Goal: Task Accomplishment & Management: Use online tool/utility

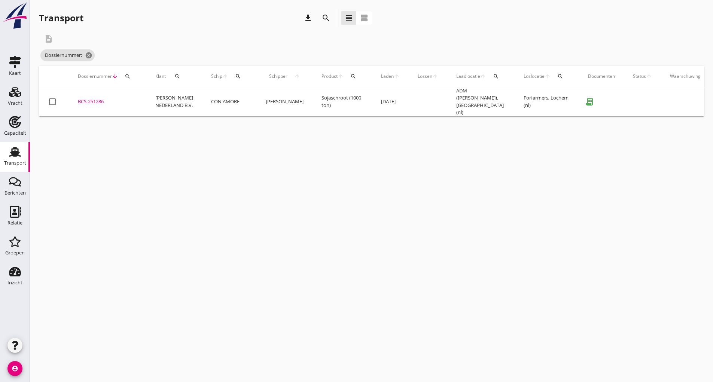
click at [98, 101] on div "BCS-251286" at bounding box center [107, 101] width 59 height 7
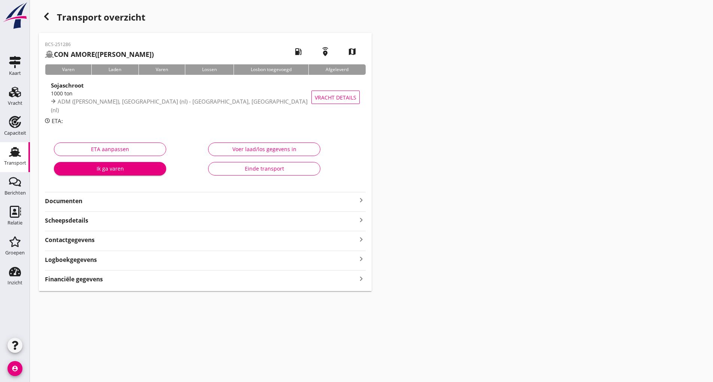
click at [243, 167] on div "Einde transport" at bounding box center [264, 169] width 100 height 8
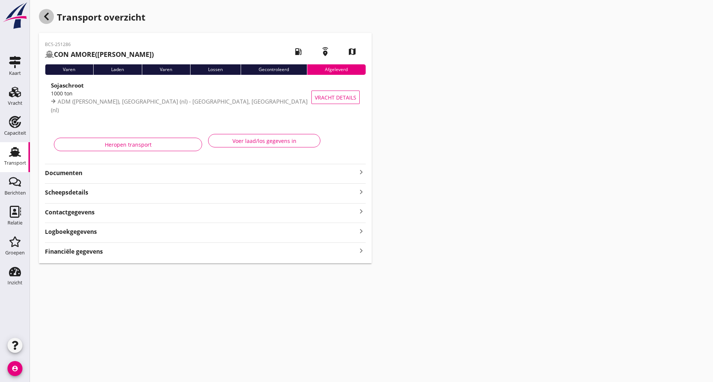
click at [47, 22] on div "button" at bounding box center [46, 16] width 15 height 15
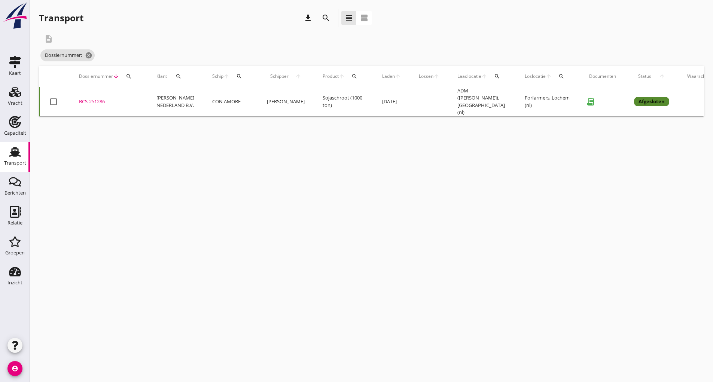
click at [324, 20] on icon "search" at bounding box center [325, 17] width 9 height 9
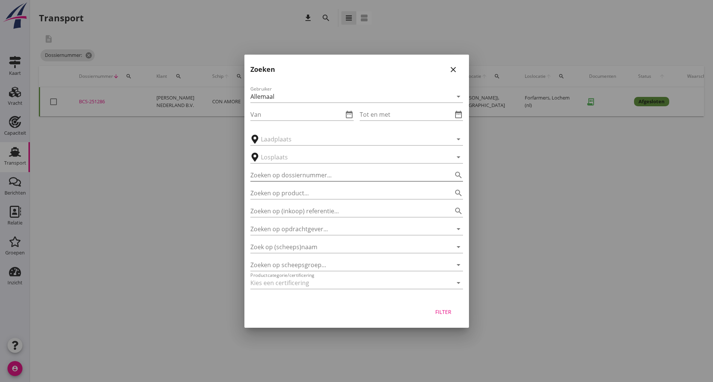
click at [302, 172] on input "Zoeken op dossiernummer..." at bounding box center [346, 175] width 192 height 12
type input "251292"
click at [440, 312] on div "Filter" at bounding box center [443, 312] width 21 height 8
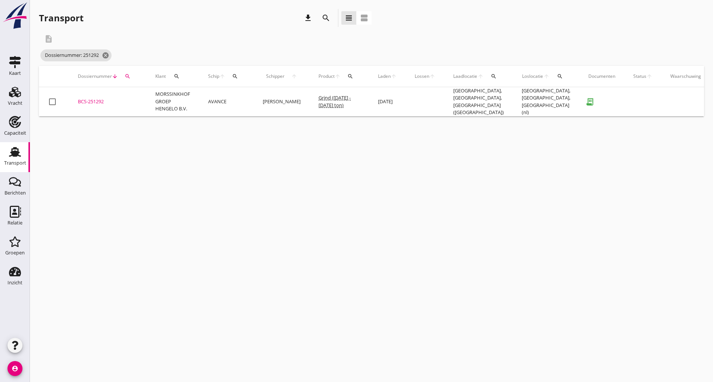
click at [95, 100] on div "BCS-251292" at bounding box center [107, 101] width 59 height 7
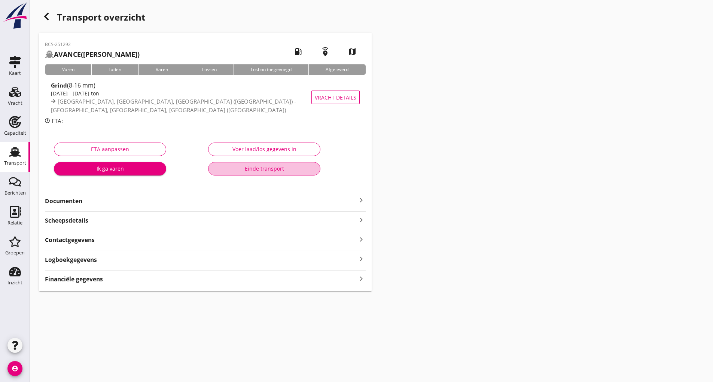
click at [243, 170] on div "Einde transport" at bounding box center [264, 169] width 100 height 8
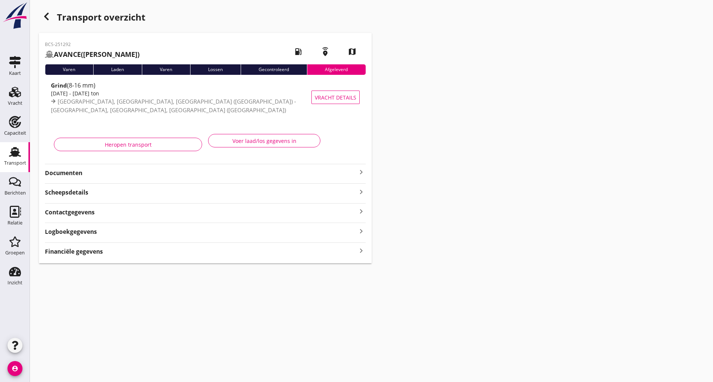
click at [43, 19] on icon "button" at bounding box center [46, 16] width 9 height 9
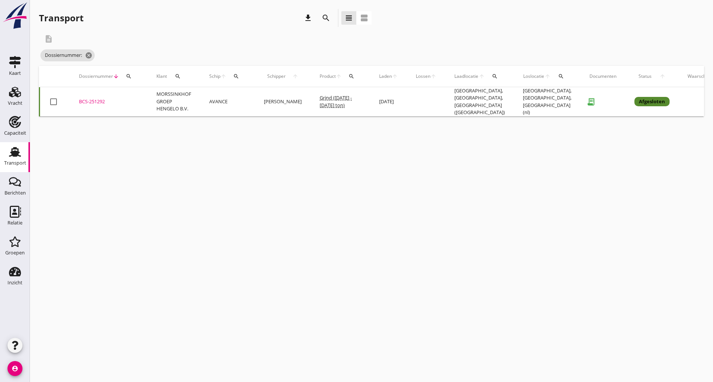
click at [322, 16] on icon "search" at bounding box center [325, 17] width 9 height 9
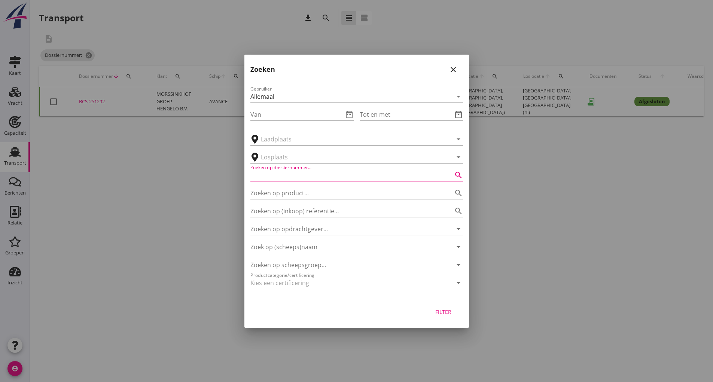
click at [281, 177] on input "Zoeken op dossiernummer..." at bounding box center [346, 175] width 192 height 12
type input "251286"
click at [445, 311] on div "Filter" at bounding box center [443, 312] width 21 height 8
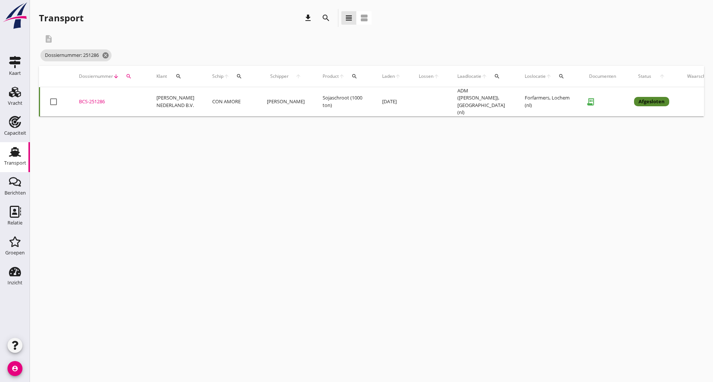
click at [98, 102] on div "BCS-251286" at bounding box center [108, 101] width 59 height 7
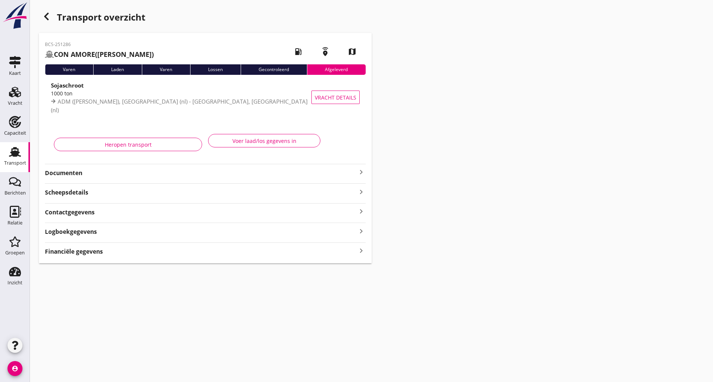
click at [42, 16] on icon "button" at bounding box center [46, 16] width 9 height 9
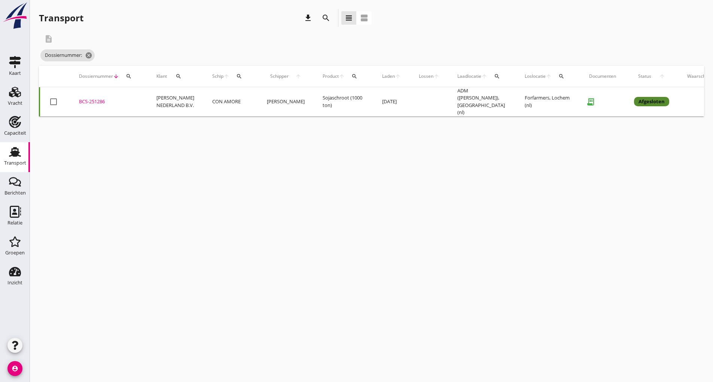
click at [96, 101] on div "BCS-251286" at bounding box center [108, 101] width 59 height 7
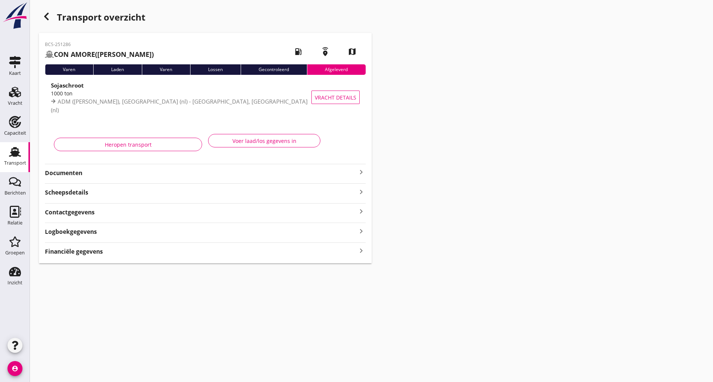
click at [238, 137] on button "Voer laad/los gegevens in" at bounding box center [264, 140] width 112 height 13
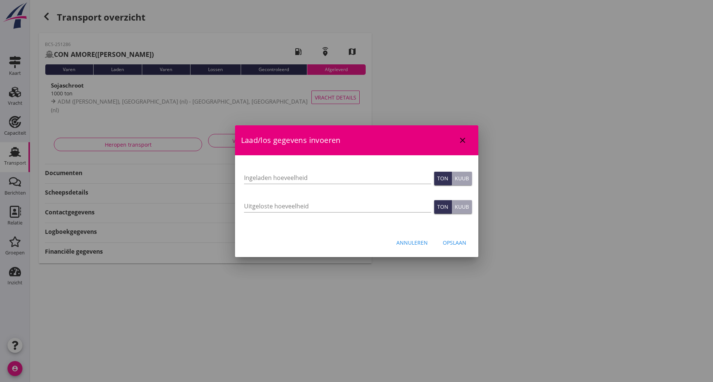
click at [509, 205] on div at bounding box center [356, 191] width 713 height 382
click at [457, 135] on div "Laad/los gegevens invoeren close" at bounding box center [356, 140] width 243 height 30
click at [461, 137] on icon "close" at bounding box center [462, 140] width 9 height 9
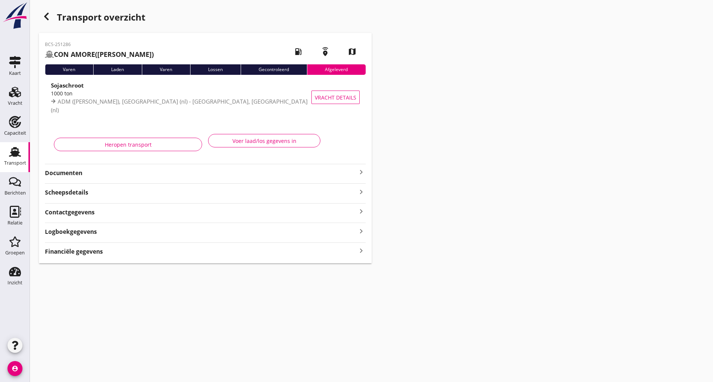
click at [46, 16] on use "button" at bounding box center [46, 16] width 4 height 7
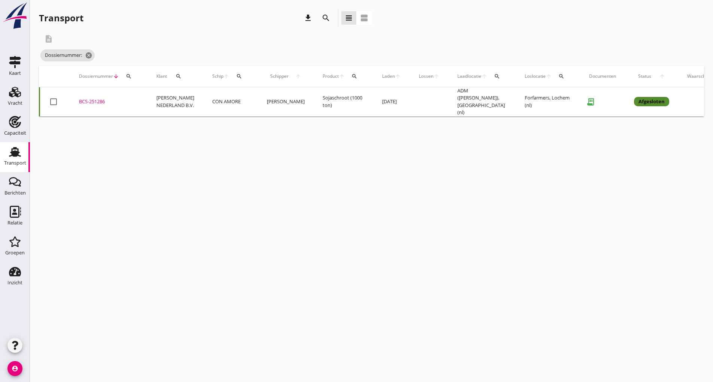
drag, startPoint x: 325, startPoint y: 17, endPoint x: 307, endPoint y: 69, distance: 55.1
click at [325, 17] on icon "search" at bounding box center [325, 17] width 9 height 9
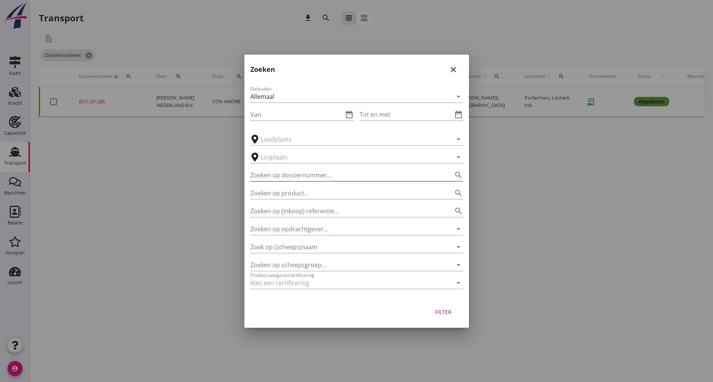
click at [278, 174] on input "Zoeken op dossiernummer..." at bounding box center [346, 175] width 192 height 12
type input "251276"
click at [440, 310] on div "Filter" at bounding box center [443, 312] width 21 height 8
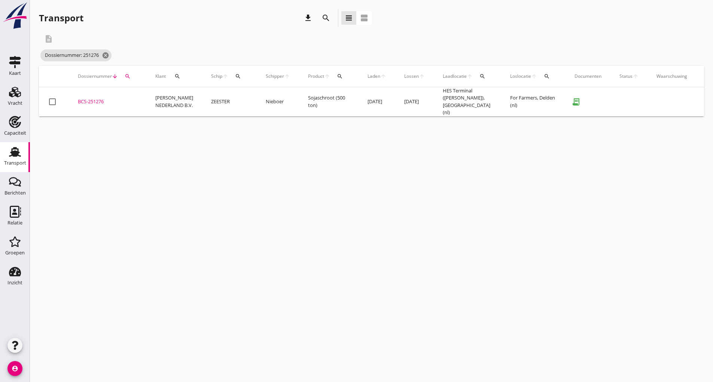
click at [101, 100] on div "BCS-251276" at bounding box center [107, 101] width 59 height 7
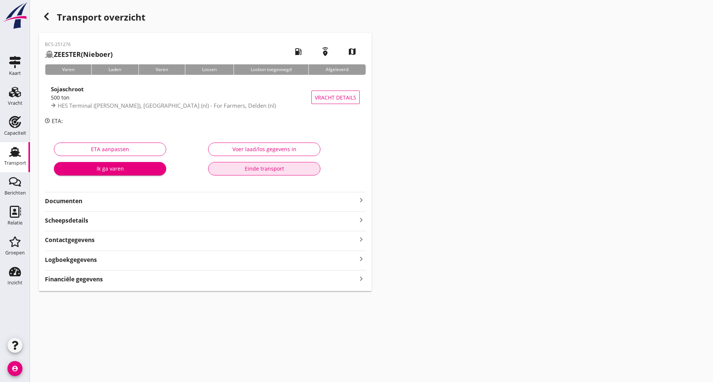
click at [236, 166] on div "Einde transport" at bounding box center [264, 169] width 100 height 8
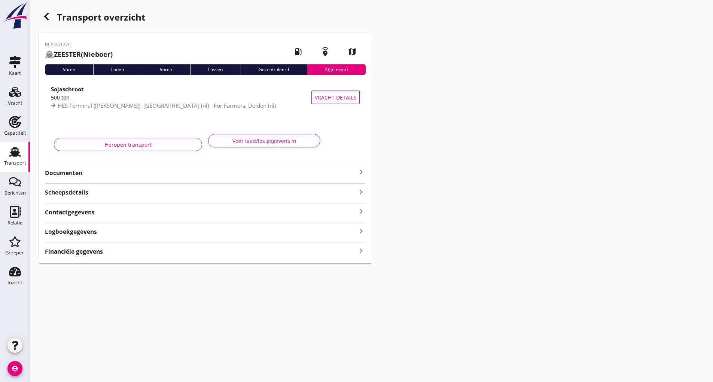
click at [44, 16] on icon "button" at bounding box center [46, 16] width 9 height 9
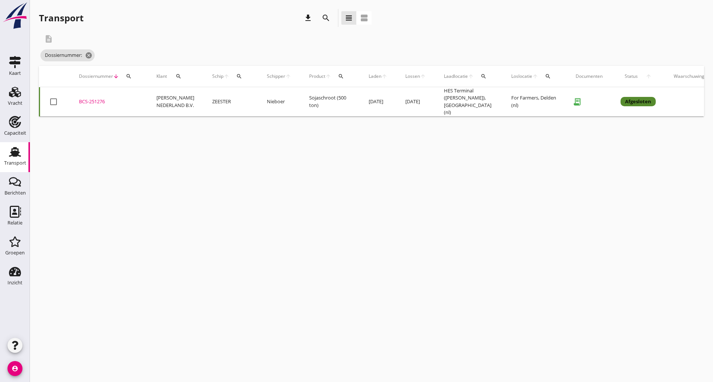
click at [325, 20] on icon "search" at bounding box center [325, 17] width 9 height 9
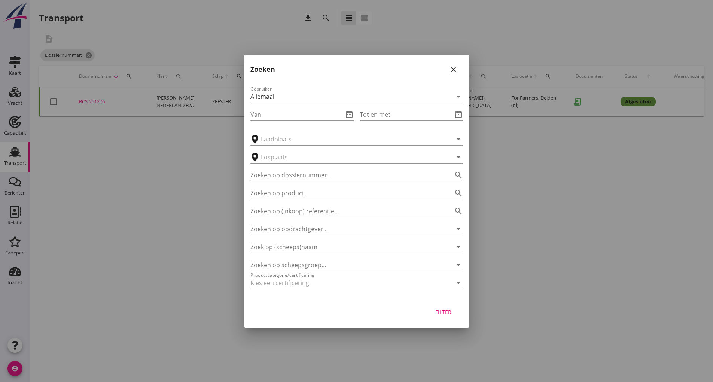
click at [301, 174] on input "Zoeken op dossiernummer..." at bounding box center [346, 175] width 192 height 12
type input "251261"
click at [446, 315] on div "Filter" at bounding box center [443, 312] width 21 height 8
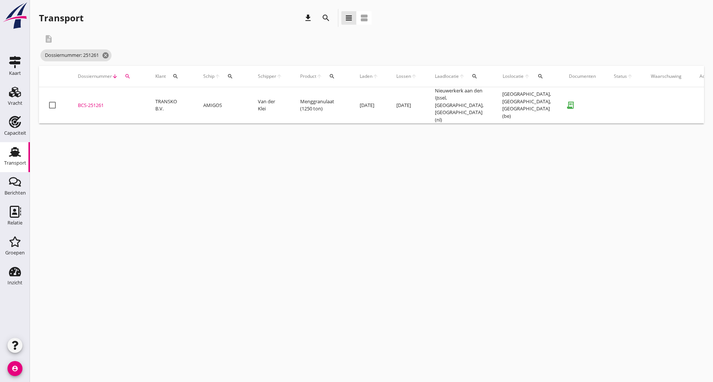
click at [91, 102] on div "BCS-251261" at bounding box center [107, 105] width 59 height 7
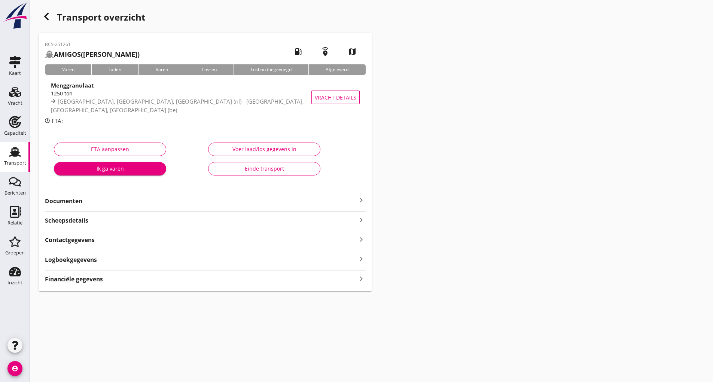
click at [251, 172] on div "Einde transport" at bounding box center [264, 169] width 100 height 8
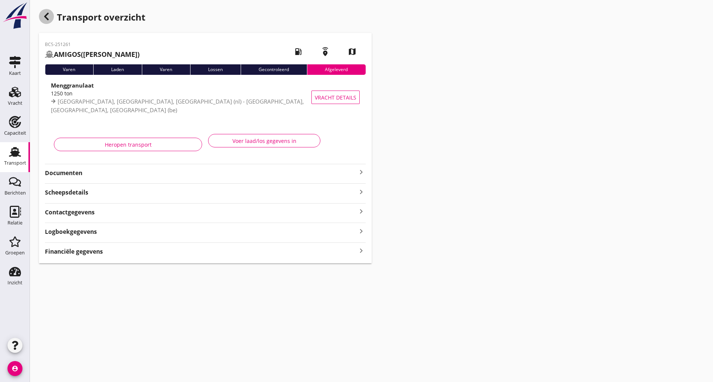
click at [46, 18] on use "button" at bounding box center [46, 16] width 4 height 7
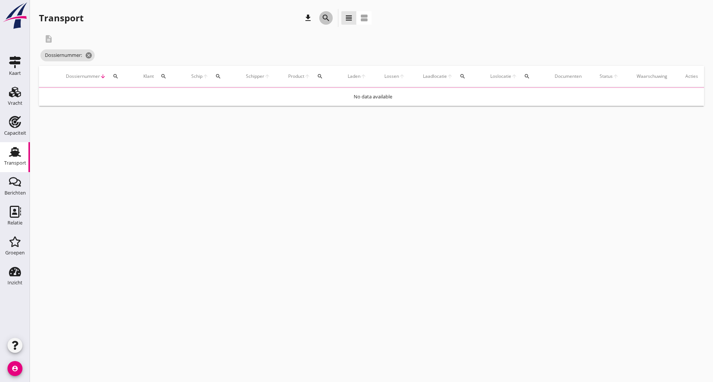
click at [325, 19] on icon "search" at bounding box center [325, 17] width 9 height 9
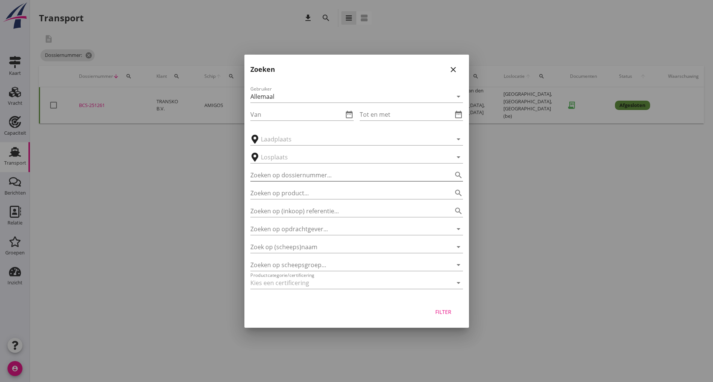
click at [288, 172] on input "Zoeken op dossiernummer..." at bounding box center [346, 175] width 192 height 12
type input "251263"
click at [437, 313] on div "Filter" at bounding box center [443, 312] width 21 height 8
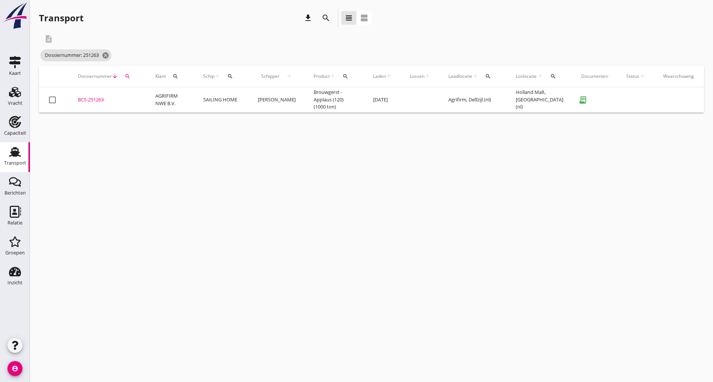
click at [89, 100] on div "BCS-251263" at bounding box center [107, 99] width 59 height 7
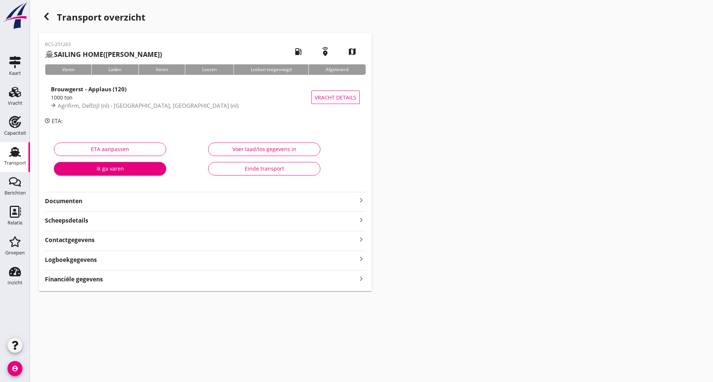
click at [246, 172] on div "Einde transport" at bounding box center [264, 169] width 100 height 8
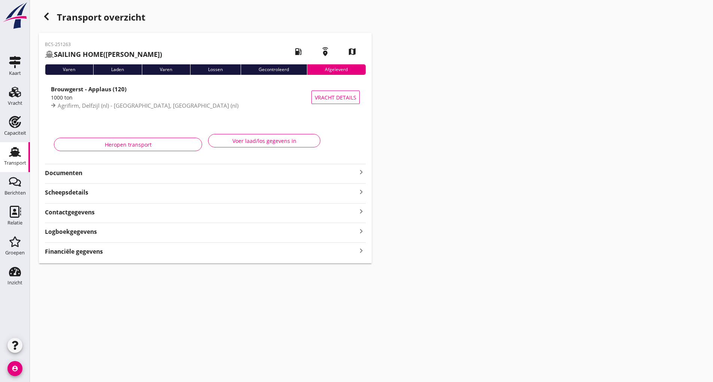
click at [45, 14] on icon "button" at bounding box center [46, 16] width 9 height 9
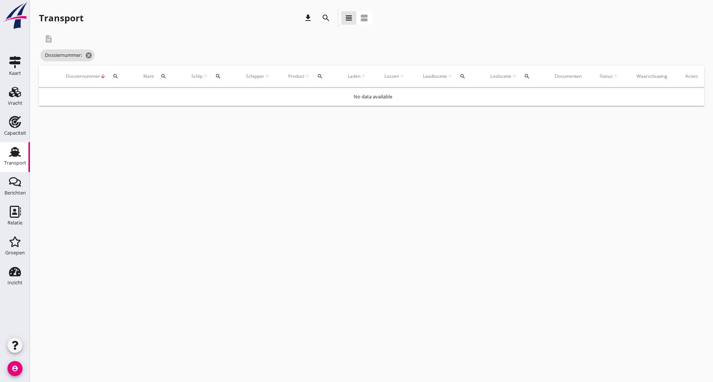
click at [323, 18] on icon "search" at bounding box center [325, 17] width 9 height 9
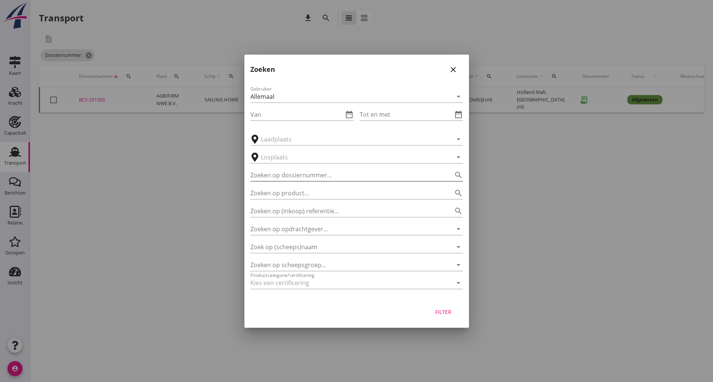
click at [292, 169] on input "Zoeken op dossiernummer..." at bounding box center [346, 175] width 192 height 12
type input "251247"
click at [439, 315] on div "Filter" at bounding box center [443, 312] width 21 height 8
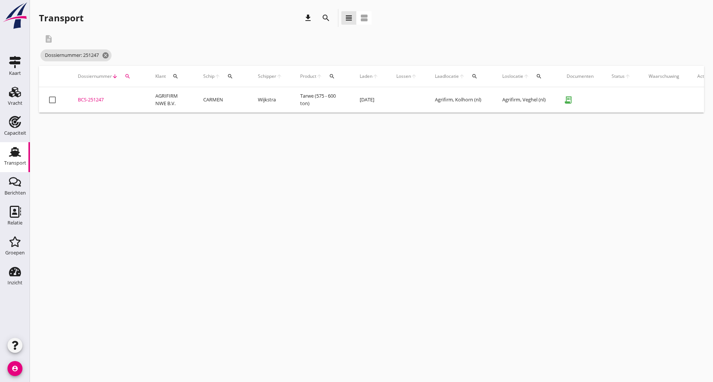
drag, startPoint x: 97, startPoint y: 101, endPoint x: 134, endPoint y: 116, distance: 39.9
click at [97, 101] on div "BCS-251247" at bounding box center [107, 99] width 59 height 7
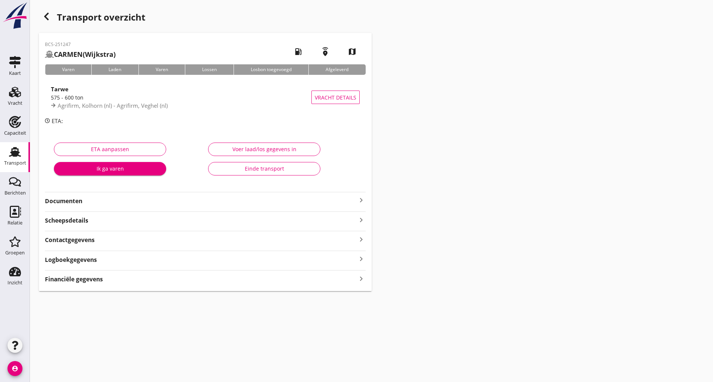
click at [233, 170] on div "Einde transport" at bounding box center [264, 169] width 100 height 8
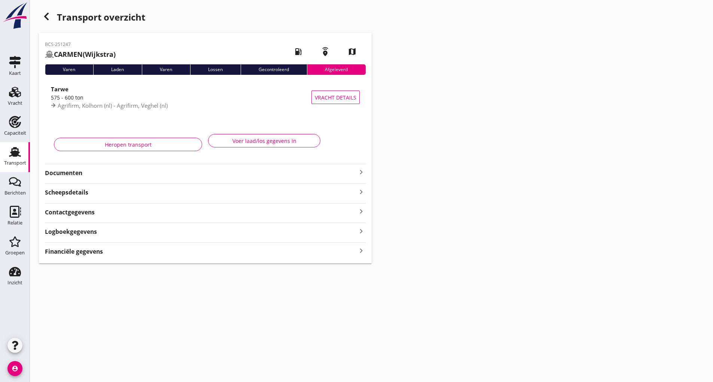
click at [46, 20] on icon "button" at bounding box center [46, 16] width 9 height 9
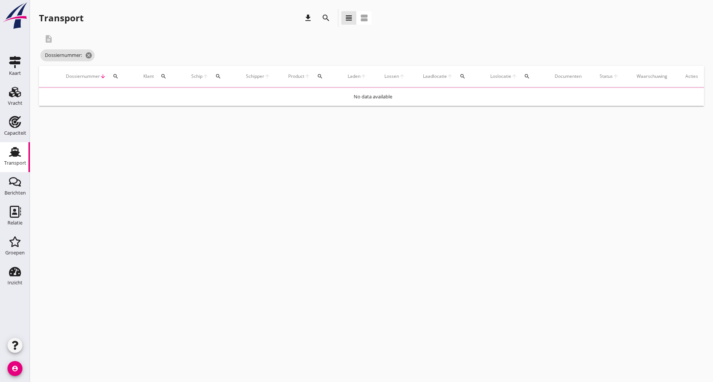
drag, startPoint x: 328, startPoint y: 12, endPoint x: 327, endPoint y: 16, distance: 4.3
click at [327, 15] on button "search" at bounding box center [325, 17] width 13 height 13
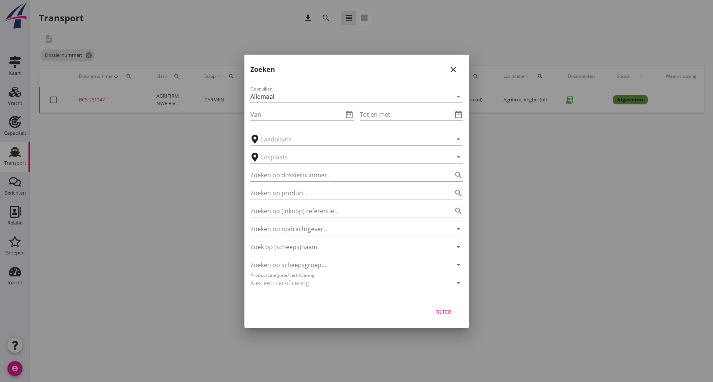
click at [274, 180] on input "Zoeken op dossiernummer..." at bounding box center [346, 175] width 192 height 12
type input "251246"
click at [443, 312] on div "Filter" at bounding box center [443, 312] width 21 height 8
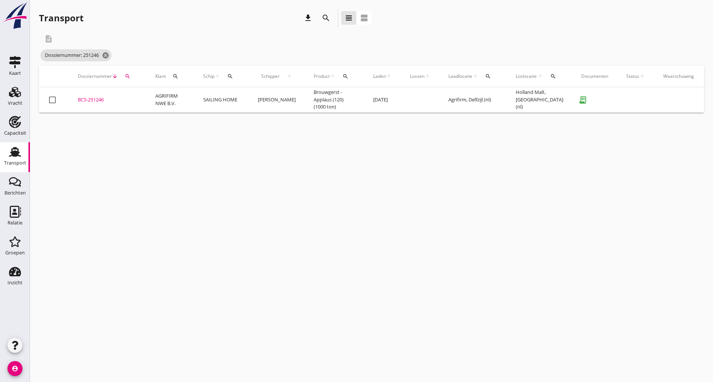
click at [95, 98] on div "BCS-251246" at bounding box center [107, 99] width 59 height 7
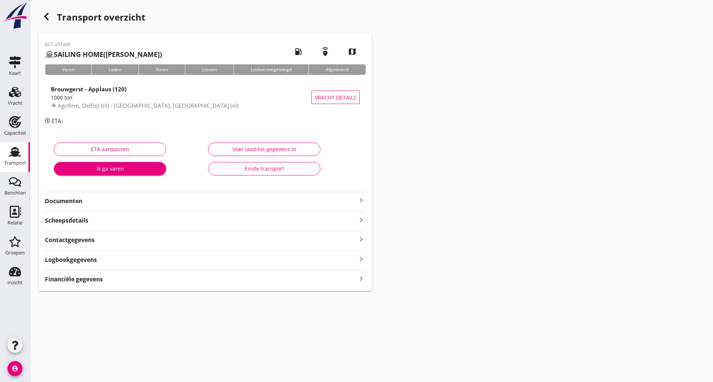
click at [225, 172] on div "Einde transport" at bounding box center [264, 169] width 100 height 8
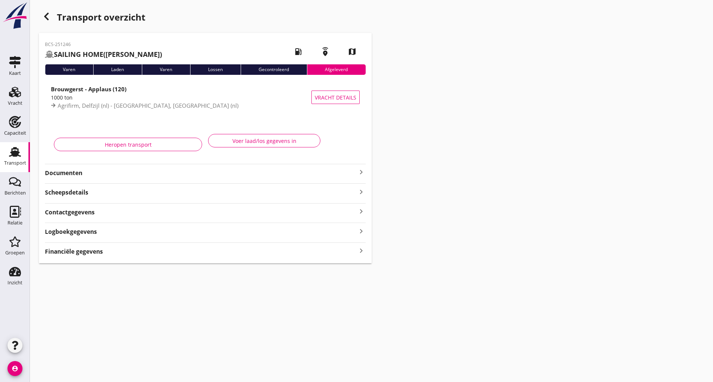
click at [46, 13] on icon "button" at bounding box center [46, 16] width 9 height 9
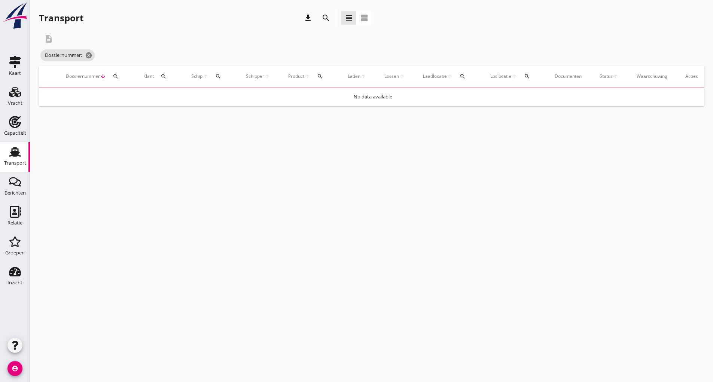
click at [321, 16] on div "search" at bounding box center [325, 17] width 13 height 9
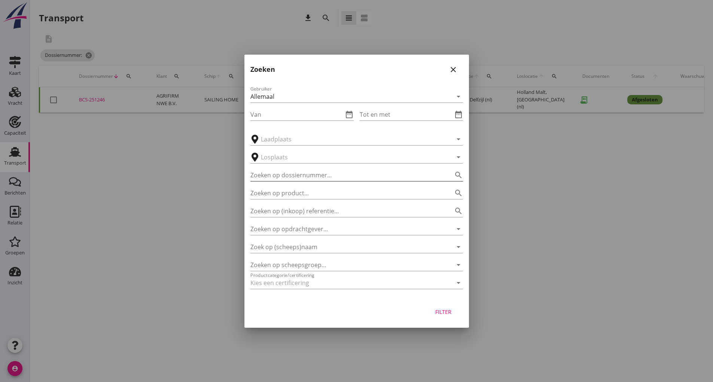
click at [285, 169] on input "Zoeken op dossiernummer..." at bounding box center [346, 175] width 192 height 12
type input "251240"
click at [446, 311] on div "Filter" at bounding box center [443, 312] width 21 height 8
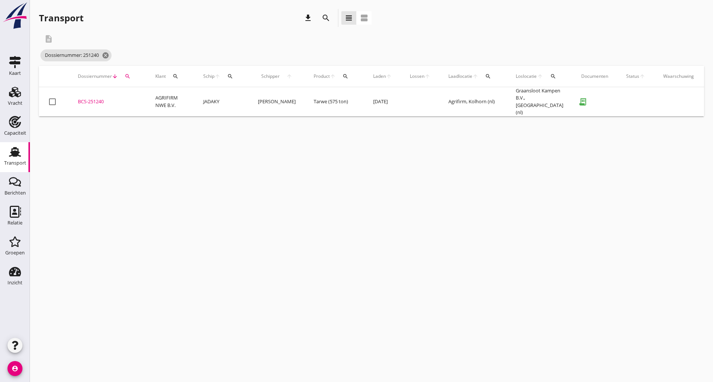
click at [88, 100] on div "BCS-251240" at bounding box center [107, 101] width 59 height 7
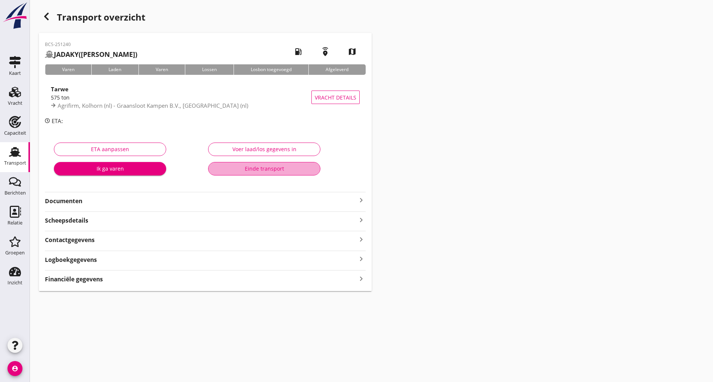
click at [229, 168] on div "Einde transport" at bounding box center [264, 169] width 100 height 8
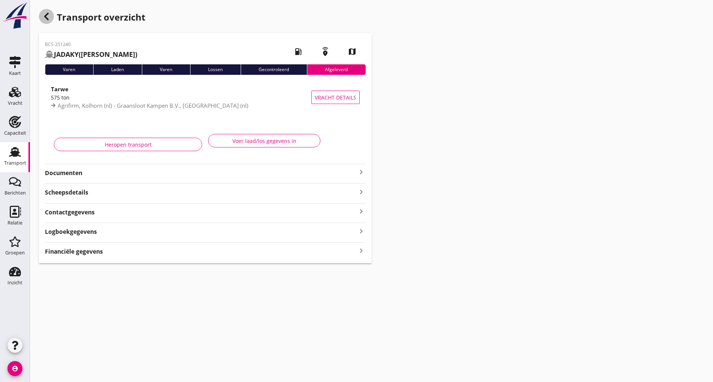
click at [45, 14] on icon "button" at bounding box center [46, 16] width 9 height 9
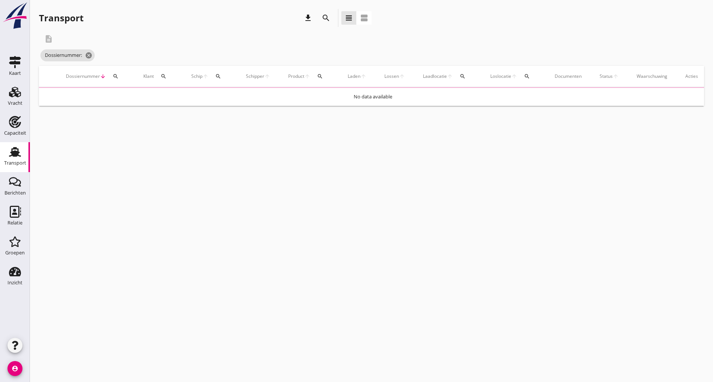
click at [326, 20] on icon "search" at bounding box center [325, 17] width 9 height 9
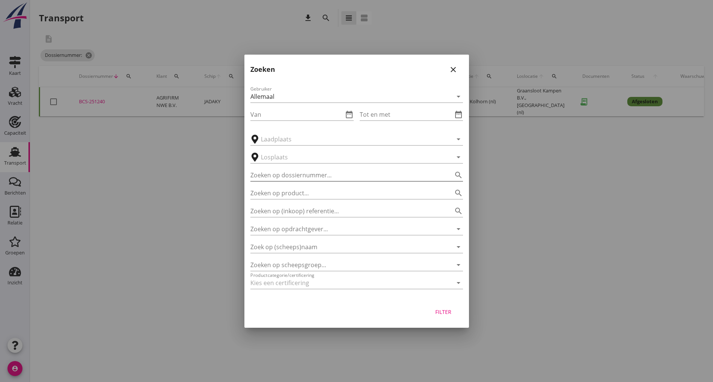
click at [284, 178] on input "Zoeken op dossiernummer..." at bounding box center [346, 175] width 192 height 12
type input "251239"
click at [444, 314] on div "Filter" at bounding box center [443, 312] width 21 height 8
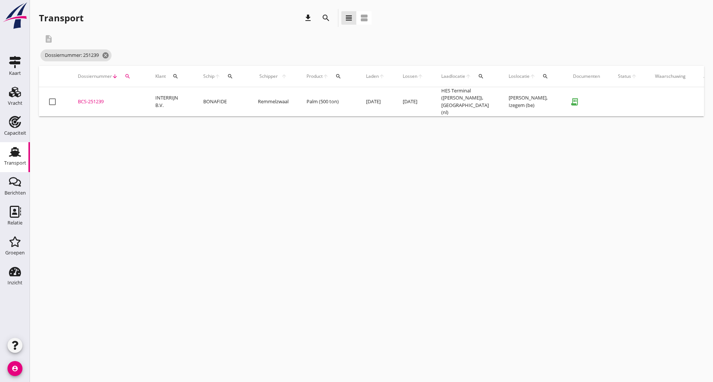
click at [98, 100] on div "BCS-251239" at bounding box center [107, 101] width 59 height 7
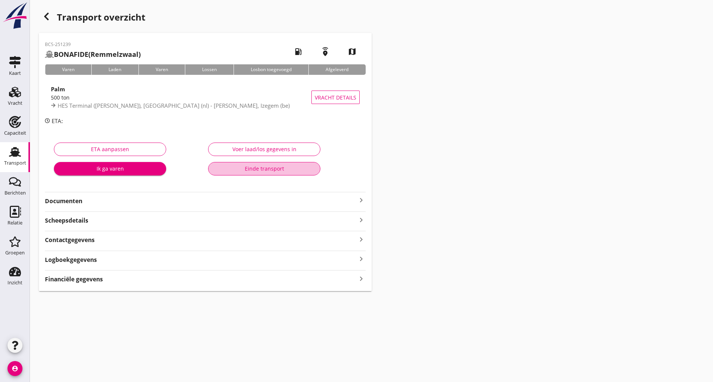
click at [246, 169] on div "Einde transport" at bounding box center [264, 169] width 100 height 8
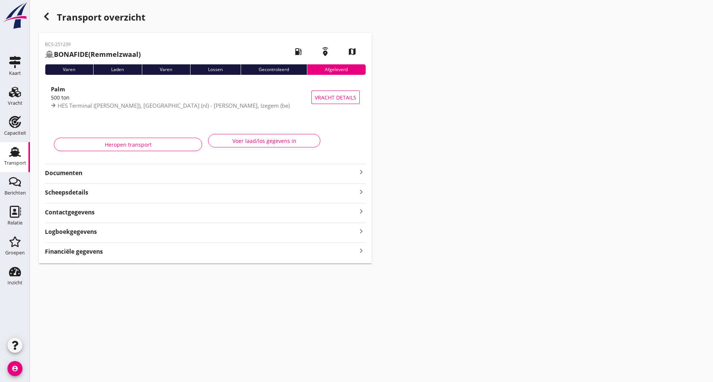
click at [41, 16] on div "button" at bounding box center [46, 16] width 15 height 15
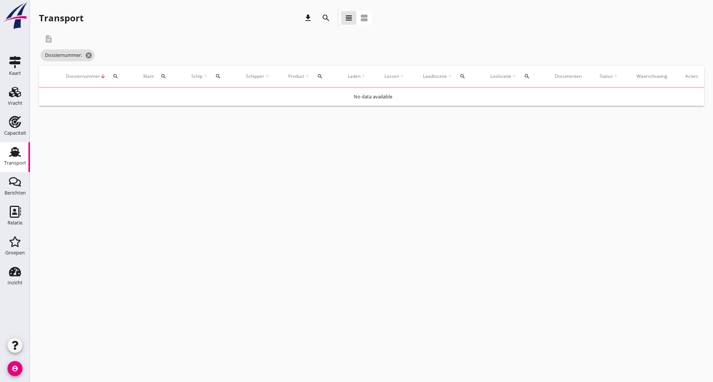
click at [322, 20] on icon "search" at bounding box center [325, 17] width 9 height 9
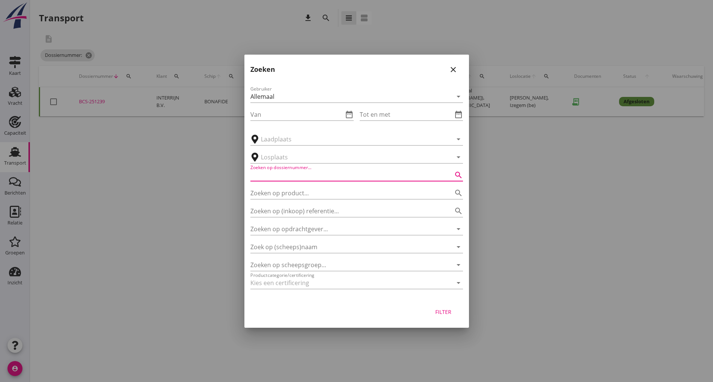
click at [296, 173] on input "Zoeken op dossiernummer..." at bounding box center [346, 175] width 192 height 12
type input "251238"
click at [441, 311] on div "Filter" at bounding box center [443, 312] width 21 height 8
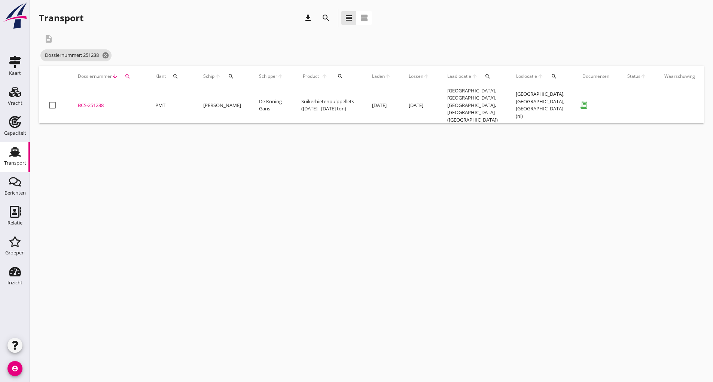
click at [94, 102] on div "BCS-251238" at bounding box center [107, 105] width 59 height 7
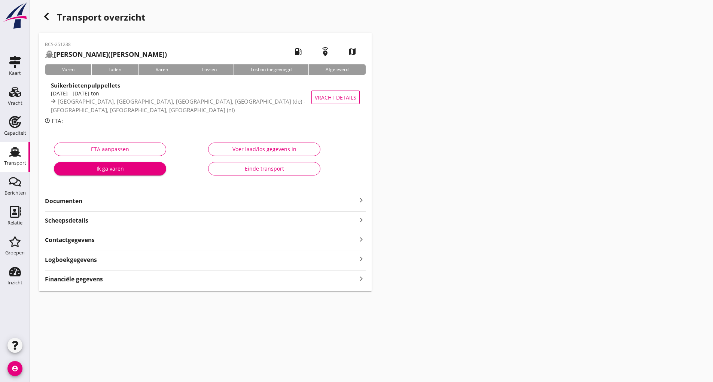
click at [242, 175] on div "Voer laad/los gegevens in Einde transport" at bounding box center [282, 160] width 154 height 47
click at [244, 172] on div "Einde transport" at bounding box center [264, 169] width 100 height 8
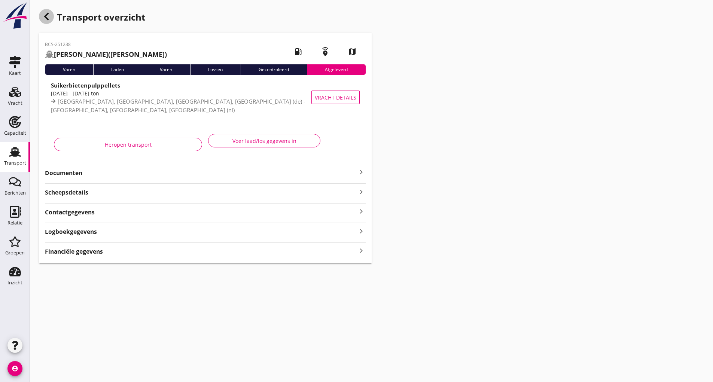
click at [41, 16] on div "button" at bounding box center [46, 16] width 15 height 15
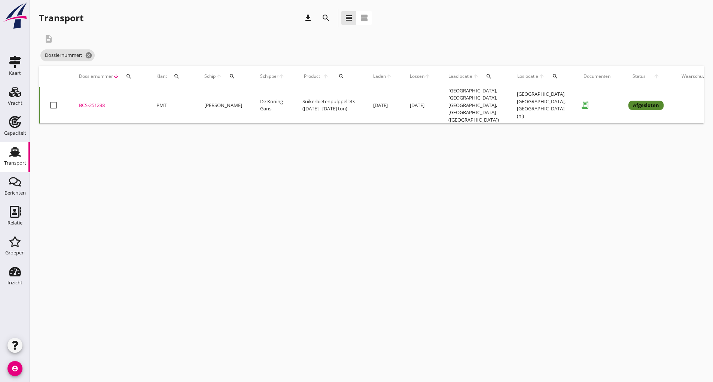
click at [326, 19] on icon "search" at bounding box center [325, 17] width 9 height 9
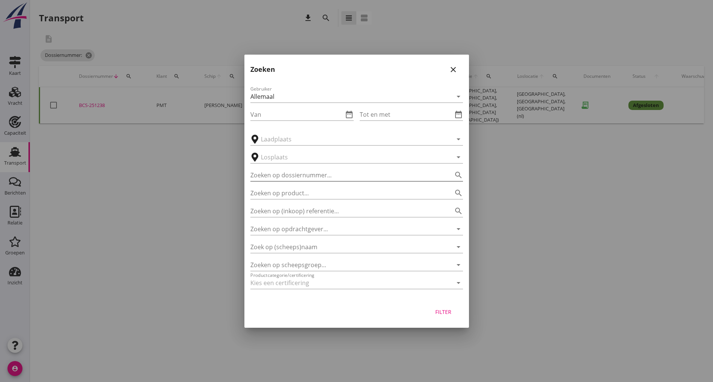
click at [303, 180] on input "Zoeken op dossiernummer..." at bounding box center [346, 175] width 192 height 12
type input "251237"
click at [449, 314] on div "Filter" at bounding box center [443, 312] width 21 height 8
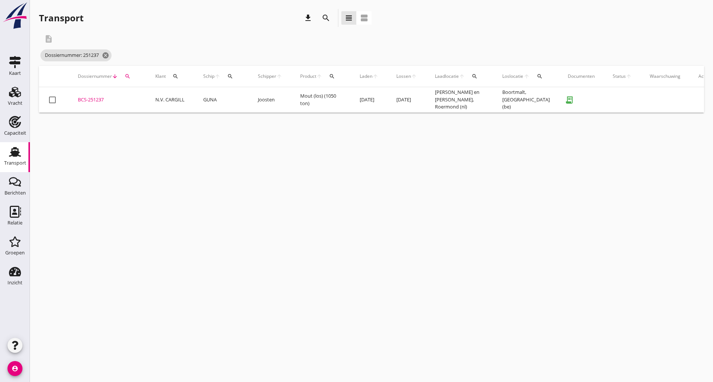
click at [97, 99] on div "BCS-251237" at bounding box center [107, 99] width 59 height 7
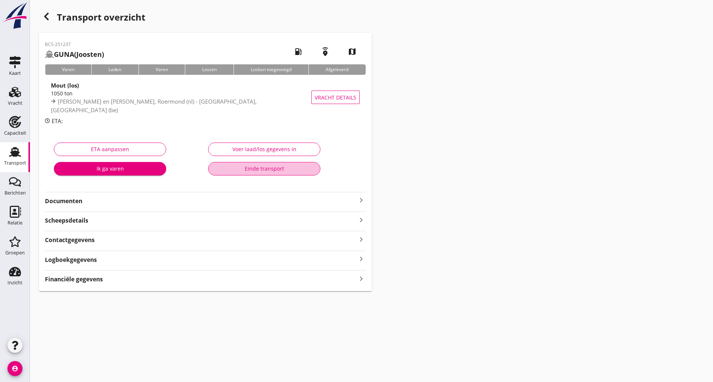
click at [246, 172] on button "Einde transport" at bounding box center [264, 168] width 112 height 13
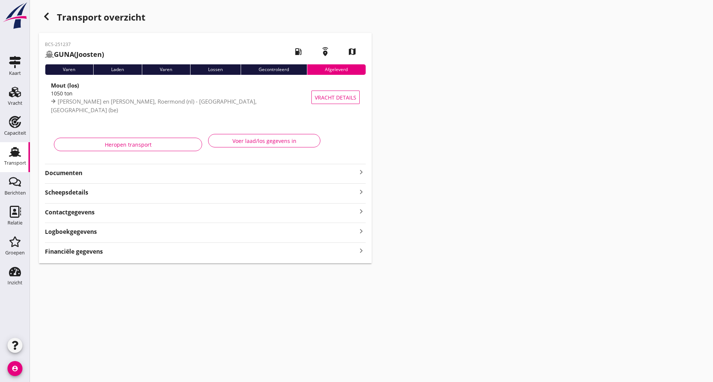
click at [45, 16] on use "button" at bounding box center [46, 16] width 4 height 7
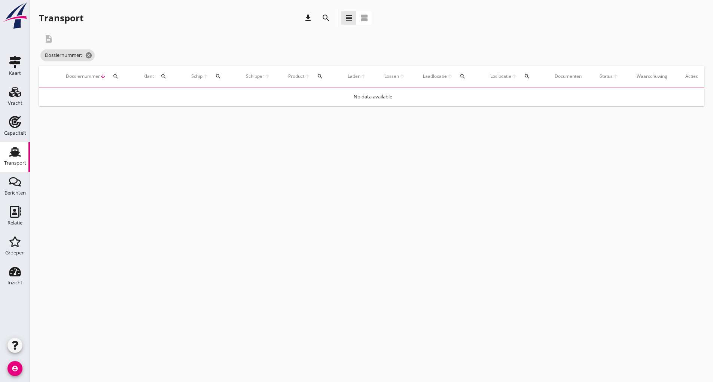
click at [323, 18] on icon "search" at bounding box center [325, 17] width 9 height 9
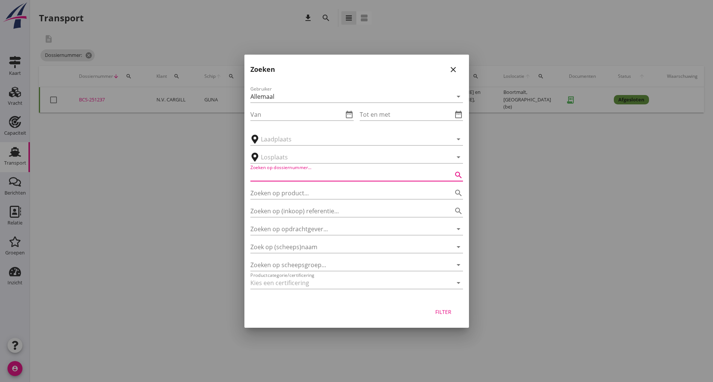
click at [293, 170] on input "Zoeken op dossiernummer..." at bounding box center [346, 175] width 192 height 12
type input "251231"
click at [447, 316] on button "Filter" at bounding box center [443, 311] width 33 height 13
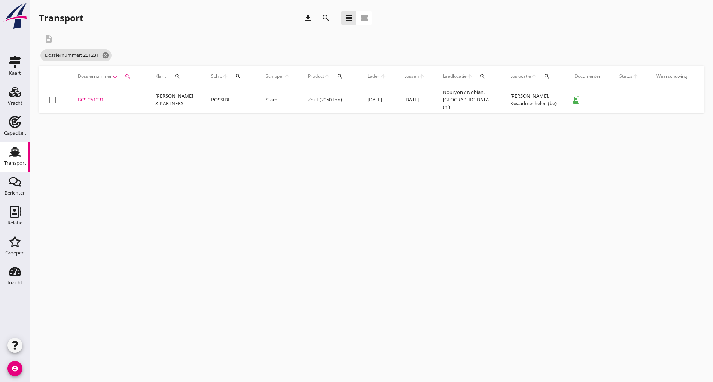
click at [96, 98] on div "BCS-251231" at bounding box center [107, 99] width 59 height 7
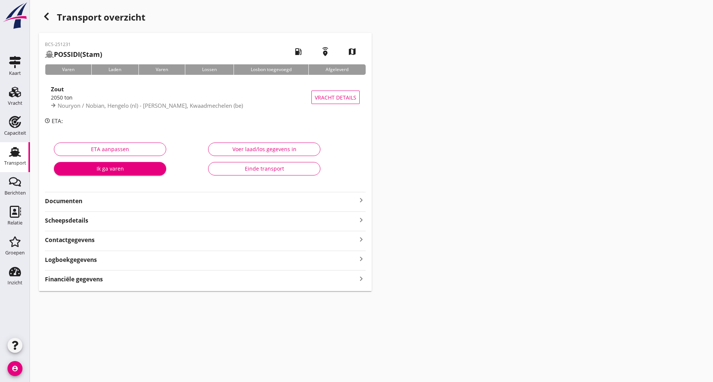
click at [231, 168] on div "Einde transport" at bounding box center [264, 169] width 100 height 8
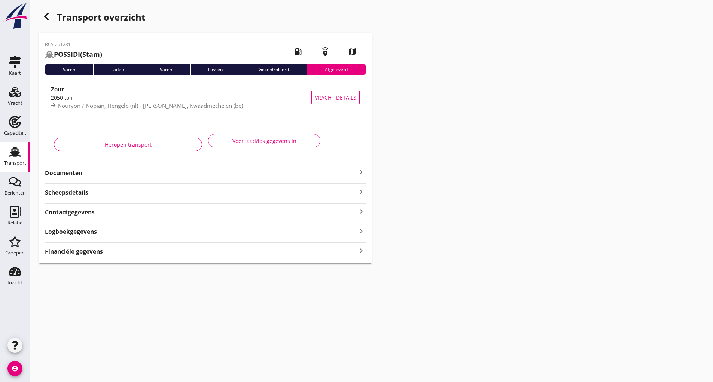
click at [46, 18] on use "button" at bounding box center [46, 16] width 4 height 7
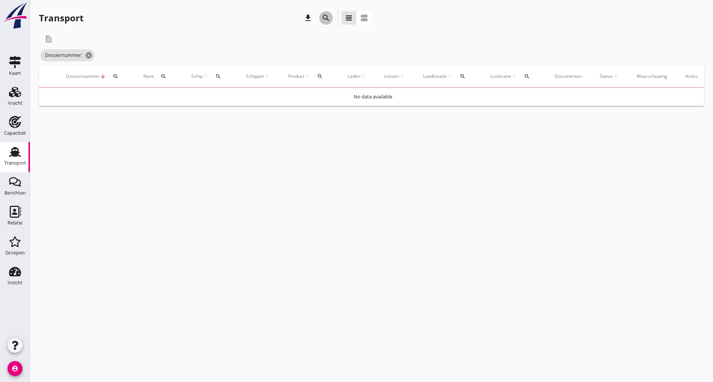
click at [328, 19] on div "search" at bounding box center [325, 17] width 13 height 9
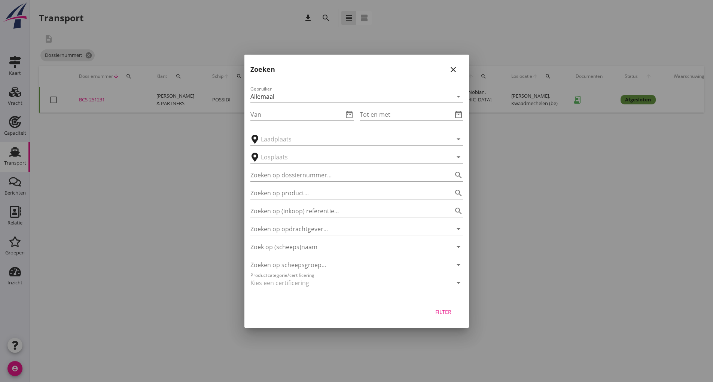
click at [270, 180] on input "Zoeken op dossiernummer..." at bounding box center [346, 175] width 192 height 12
type input "251221"
click at [444, 314] on div "Filter" at bounding box center [443, 312] width 21 height 8
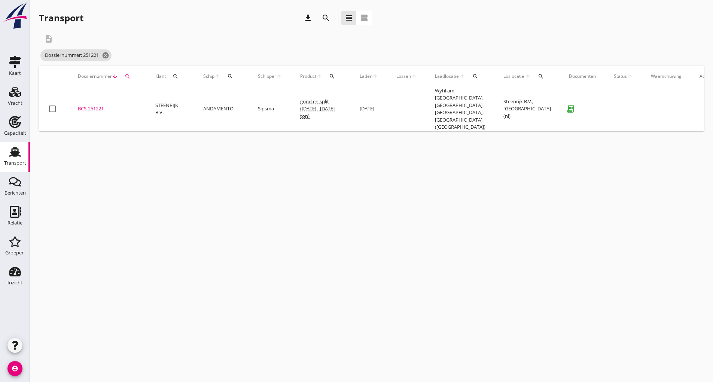
drag, startPoint x: 102, startPoint y: 105, endPoint x: 131, endPoint y: 109, distance: 28.8
click at [103, 105] on div "BCS-251221" at bounding box center [107, 108] width 59 height 7
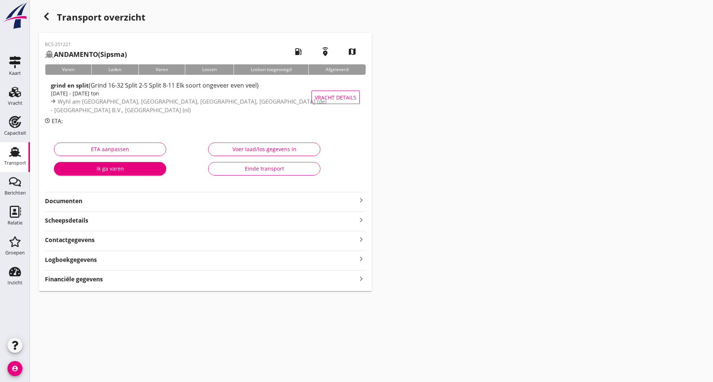
click at [229, 169] on div "Einde transport" at bounding box center [264, 169] width 100 height 8
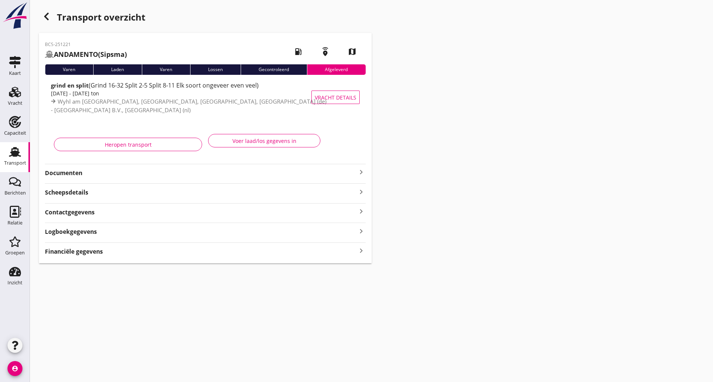
click at [46, 13] on icon "button" at bounding box center [46, 16] width 9 height 9
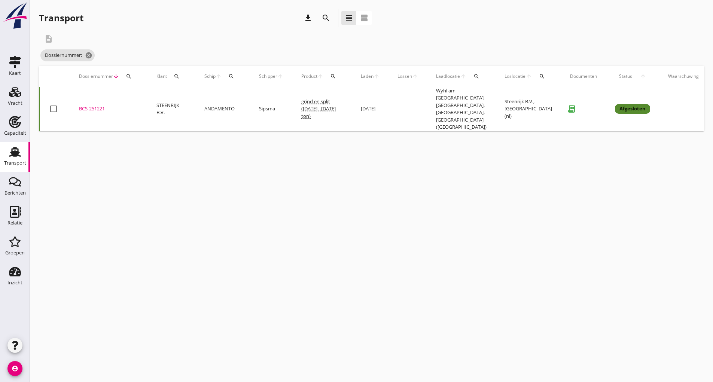
click at [323, 18] on icon "search" at bounding box center [325, 17] width 9 height 9
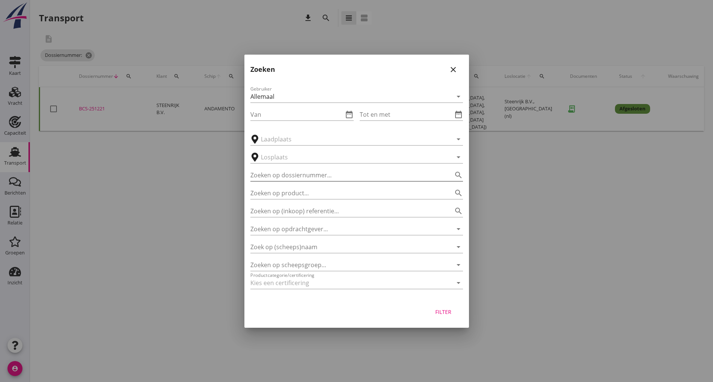
click at [275, 175] on input "Zoeken op dossiernummer..." at bounding box center [346, 175] width 192 height 12
type input "251283"
click at [445, 314] on div "Filter" at bounding box center [443, 312] width 21 height 8
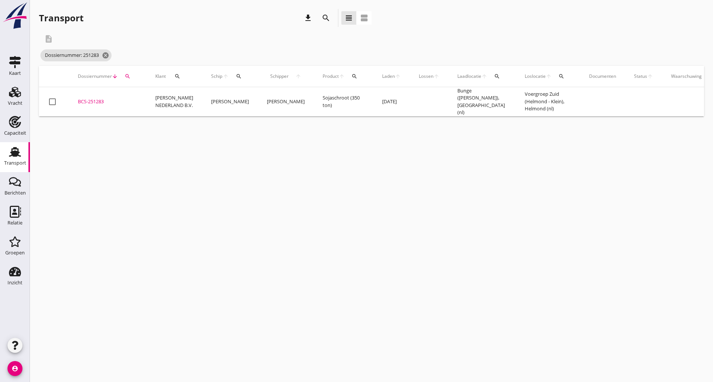
click at [102, 102] on div "BCS-251283" at bounding box center [107, 101] width 59 height 7
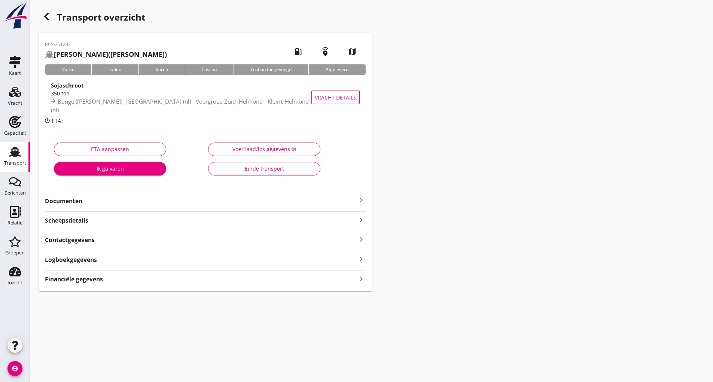
click at [66, 200] on strong "Documenten" at bounding box center [201, 201] width 312 height 9
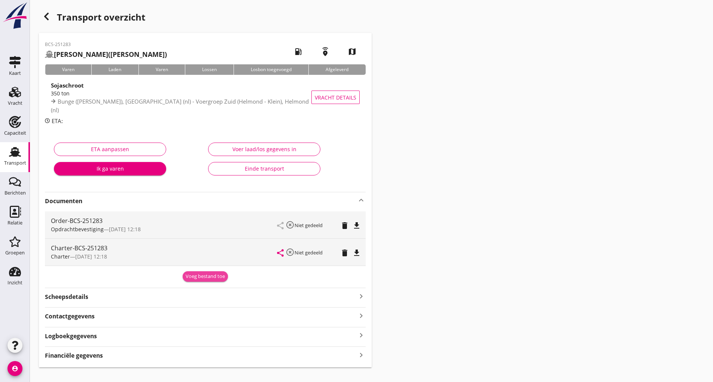
click at [190, 280] on div "Voeg bestand toe" at bounding box center [205, 276] width 39 height 7
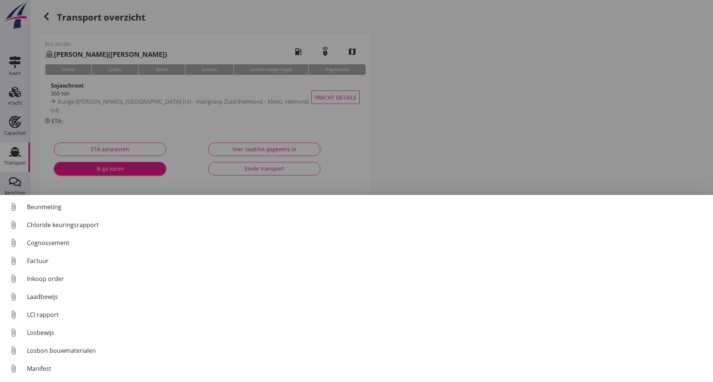
click at [37, 259] on div "Factuur" at bounding box center [367, 260] width 680 height 9
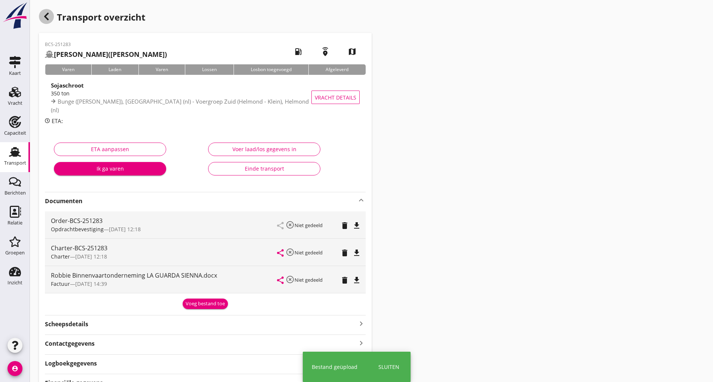
click at [49, 18] on icon "button" at bounding box center [46, 16] width 9 height 9
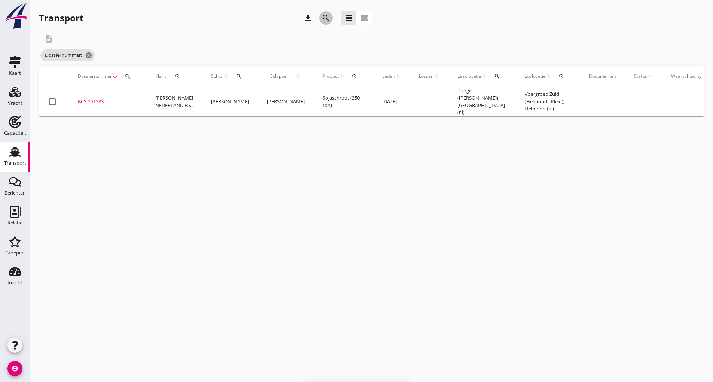
click at [324, 16] on icon "search" at bounding box center [325, 17] width 9 height 9
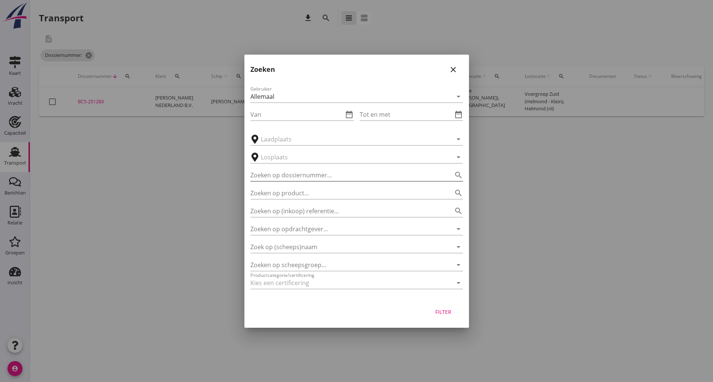
click at [287, 172] on input "Zoeken op dossiernummer..." at bounding box center [346, 175] width 192 height 12
type input "251306"
click at [445, 311] on div "Filter" at bounding box center [443, 312] width 21 height 8
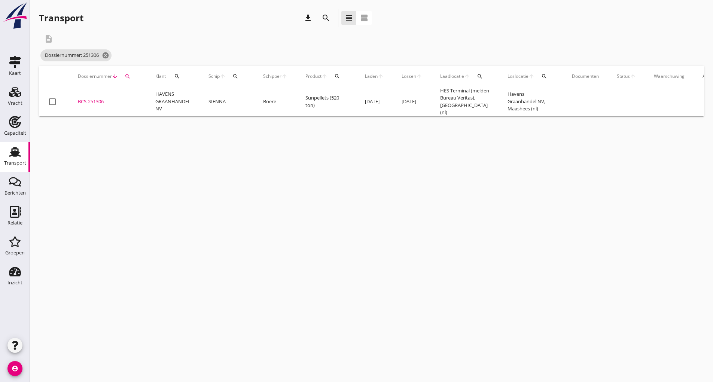
click at [97, 101] on div "BCS-251306" at bounding box center [107, 101] width 59 height 7
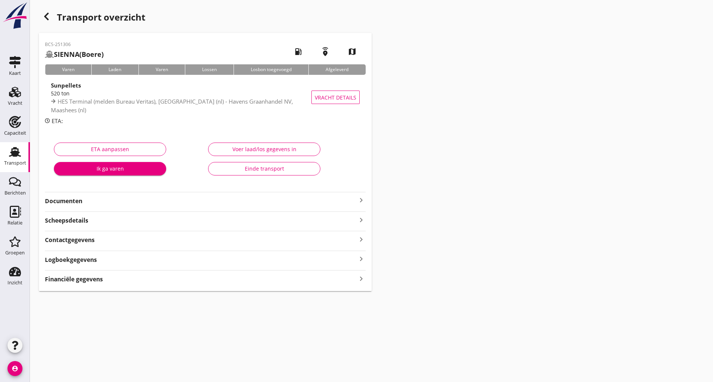
click at [68, 202] on strong "Documenten" at bounding box center [201, 201] width 312 height 9
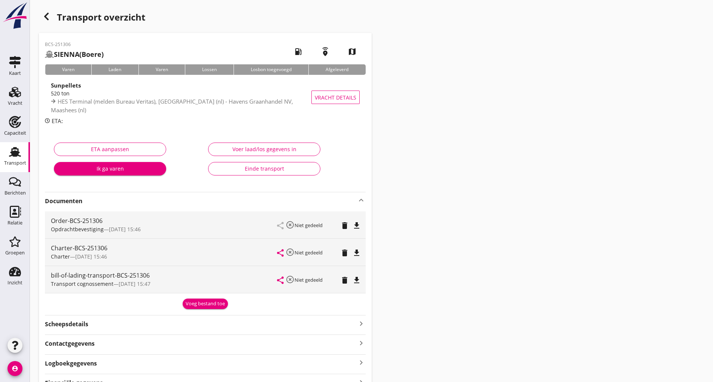
click at [192, 300] on div "Voeg bestand toe" at bounding box center [205, 303] width 39 height 7
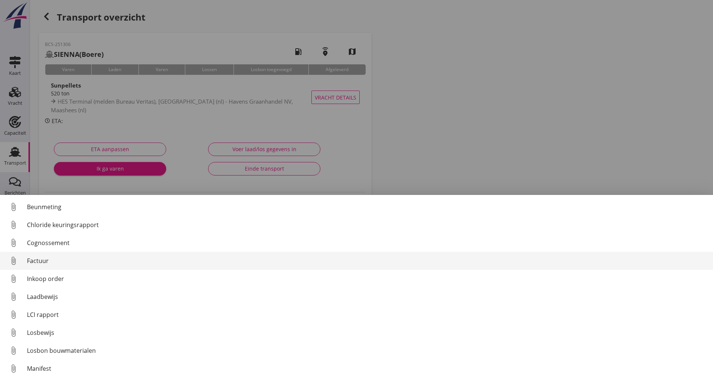
click at [38, 263] on div "Factuur" at bounding box center [367, 260] width 680 height 9
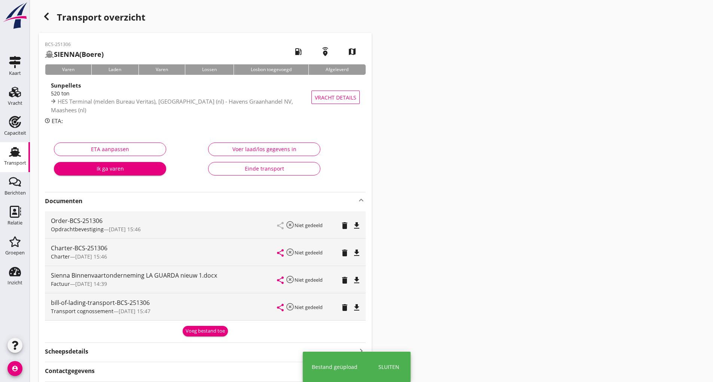
click at [50, 18] on icon "button" at bounding box center [46, 16] width 9 height 9
